Goal: Find specific page/section: Find specific page/section

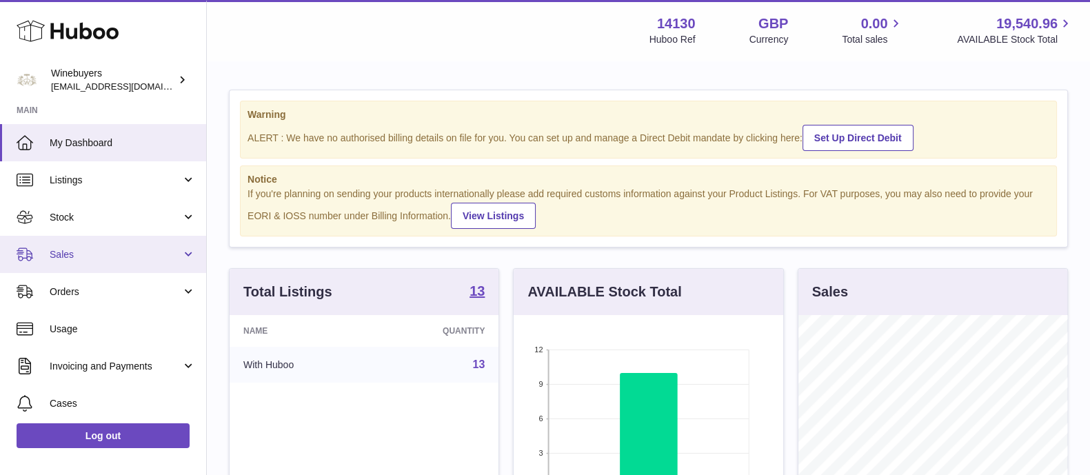
drag, startPoint x: 0, startPoint y: 0, endPoint x: 90, endPoint y: 252, distance: 267.1
click at [90, 252] on span "Sales" at bounding box center [116, 254] width 132 height 13
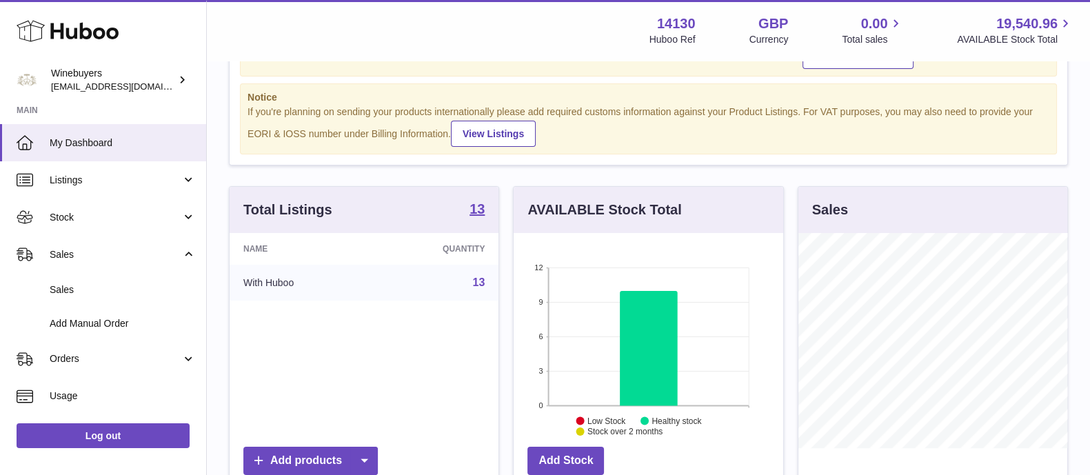
scroll to position [82, 0]
click at [115, 287] on span "Sales" at bounding box center [123, 289] width 146 height 13
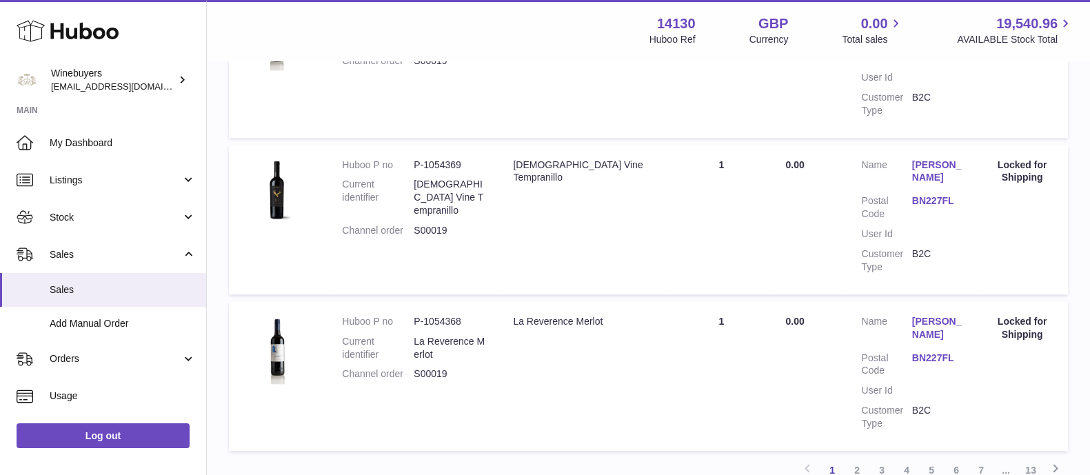
scroll to position [1704, 0]
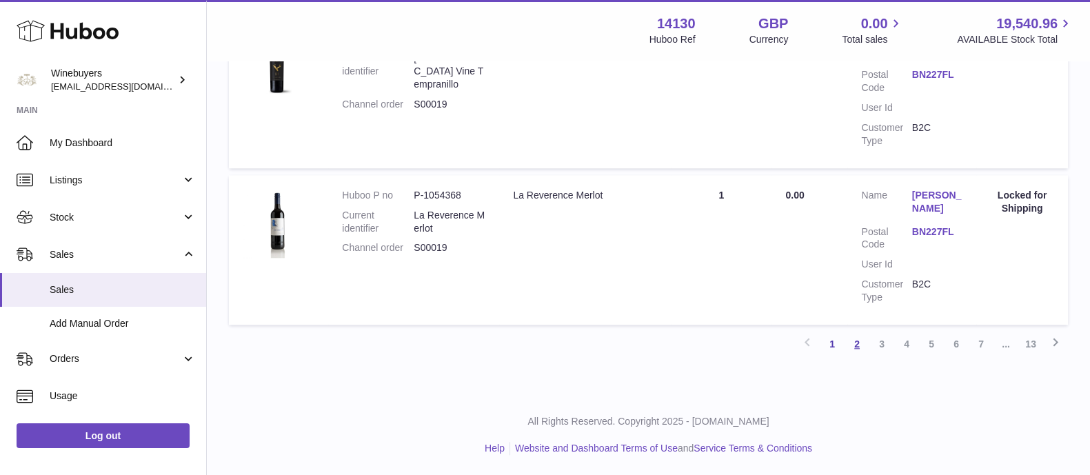
click at [852, 343] on link "2" at bounding box center [856, 344] width 25 height 25
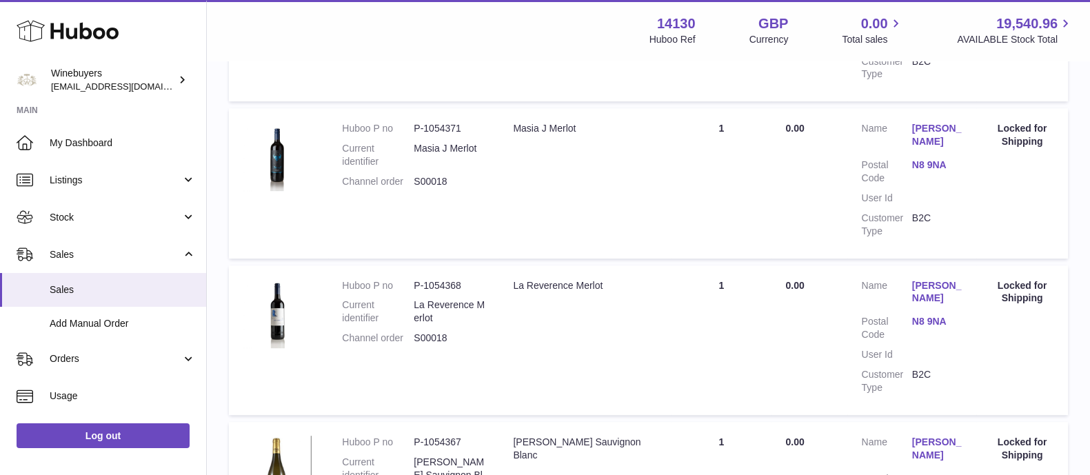
scroll to position [868, 0]
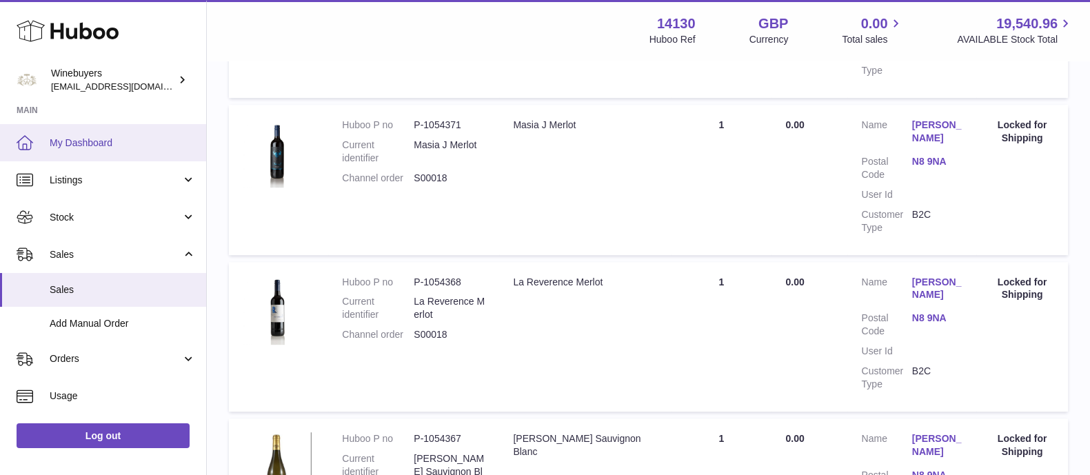
click at [83, 136] on span "My Dashboard" at bounding box center [123, 142] width 146 height 13
